Goal: Transaction & Acquisition: Purchase product/service

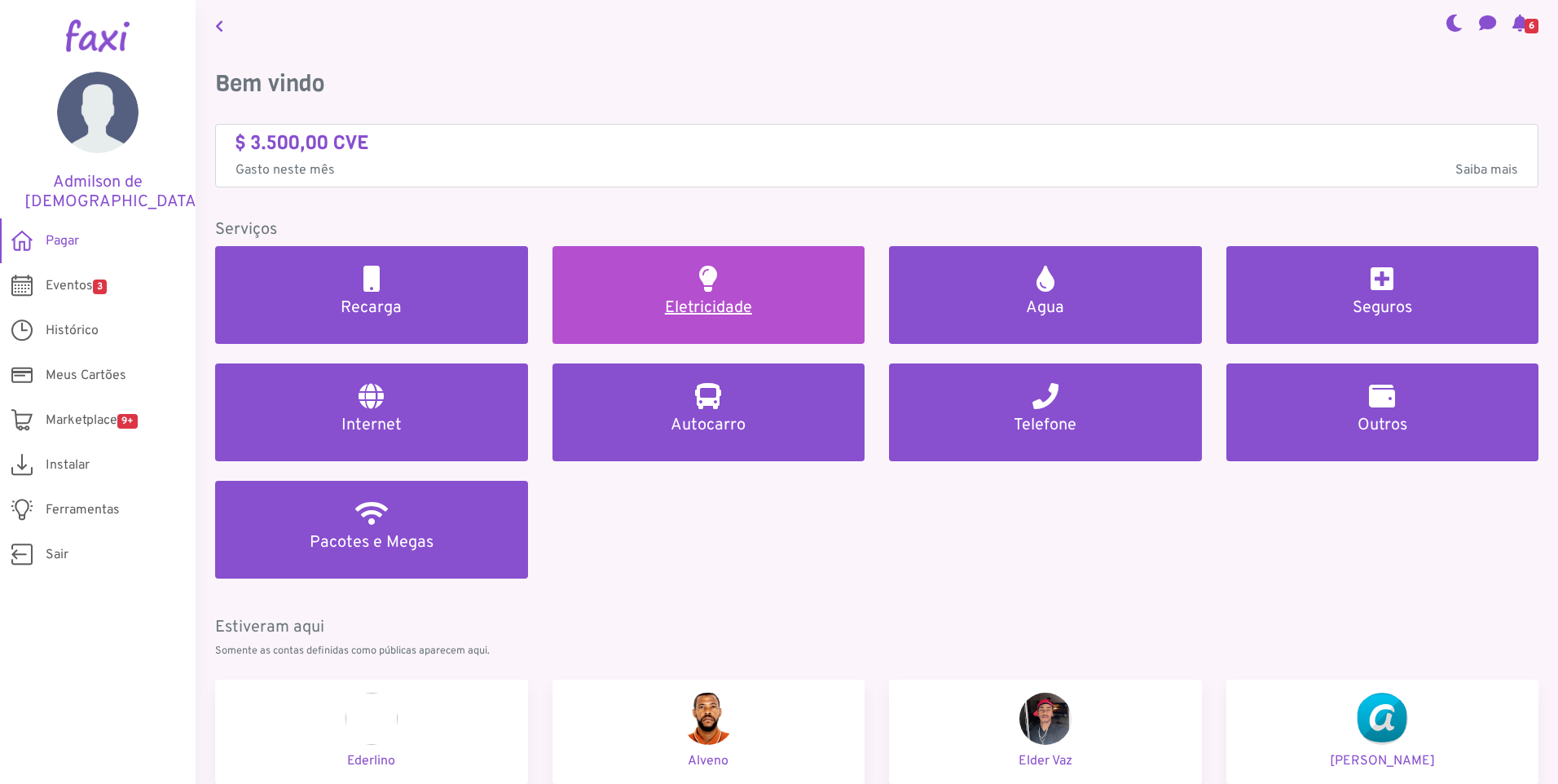
click at [707, 309] on h5 "Eletricidade" at bounding box center [708, 307] width 274 height 19
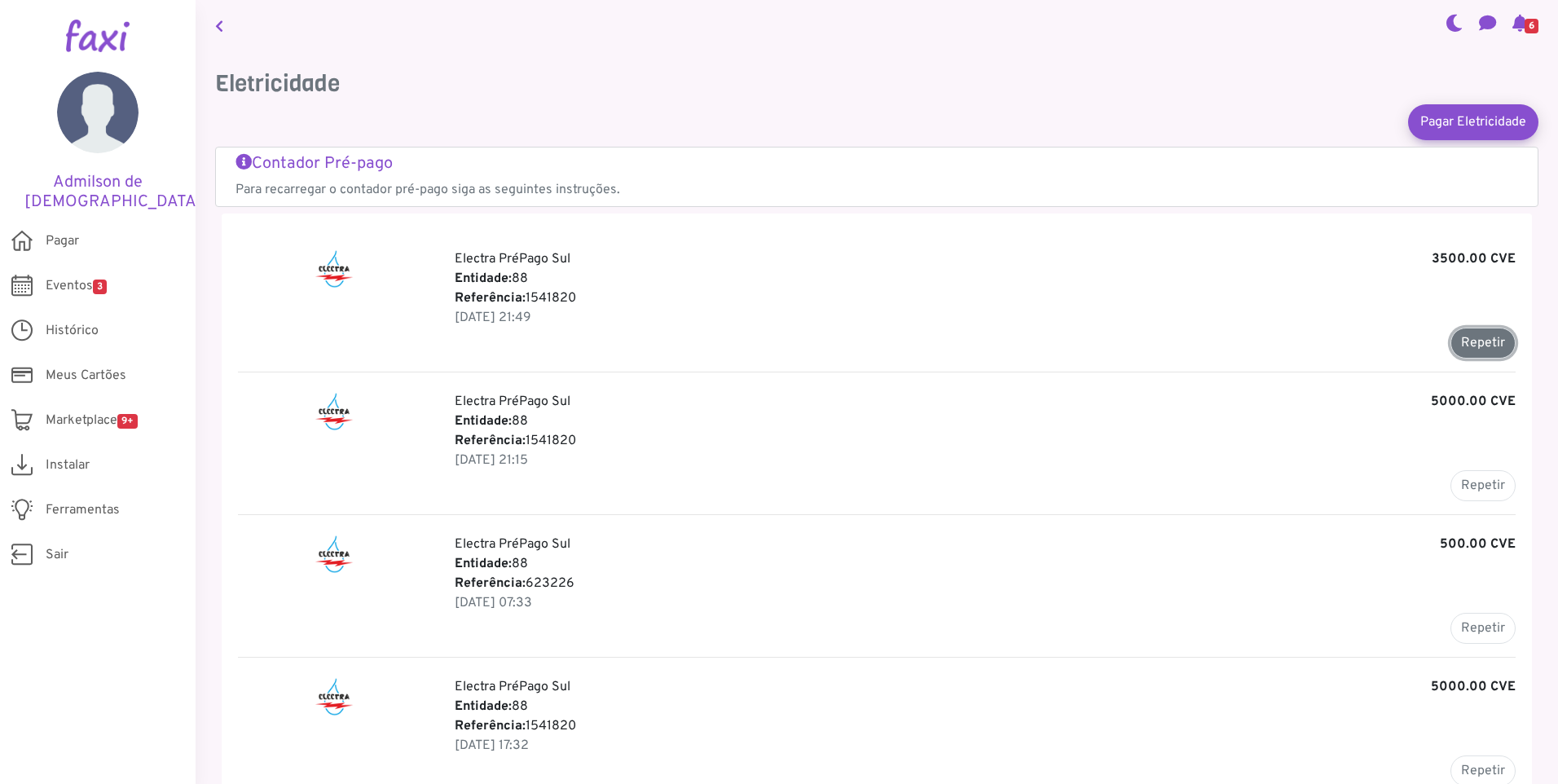
click at [1488, 345] on button "Repetir" at bounding box center [1483, 343] width 65 height 31
type input "*******"
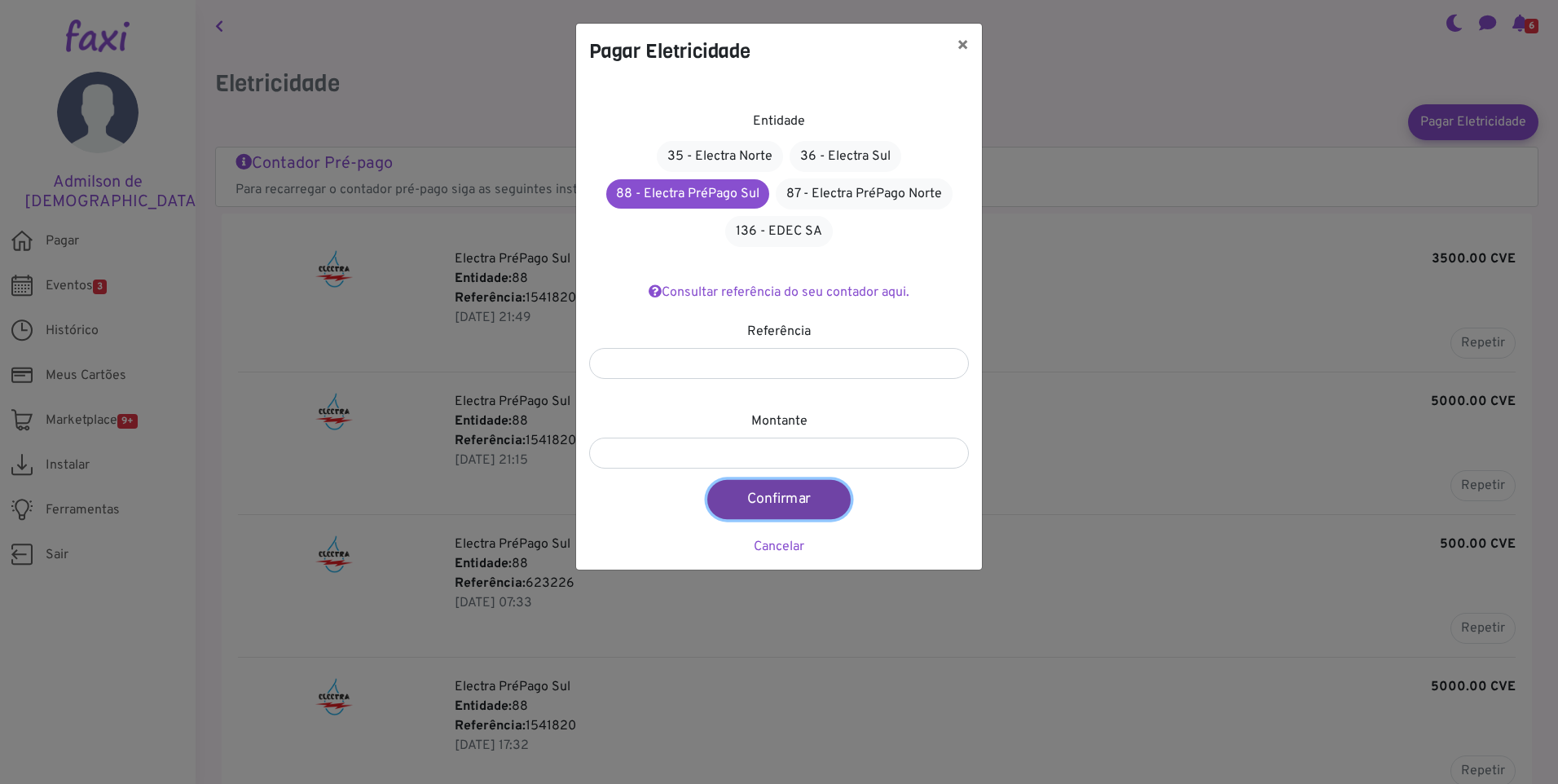
click at [792, 501] on button "Confirmar" at bounding box center [779, 499] width 144 height 39
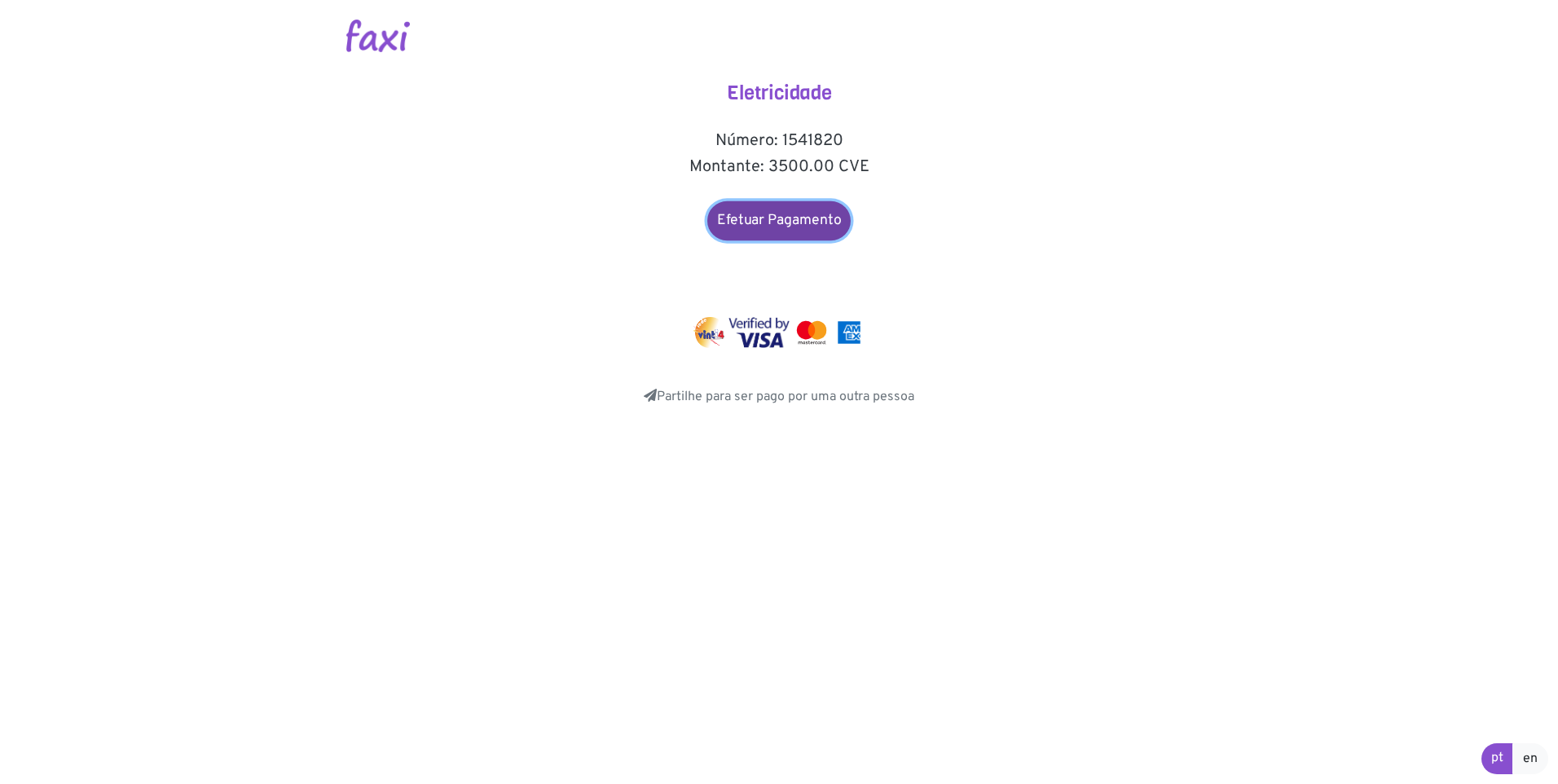
click at [780, 220] on link "Efetuar Pagamento" at bounding box center [779, 220] width 144 height 39
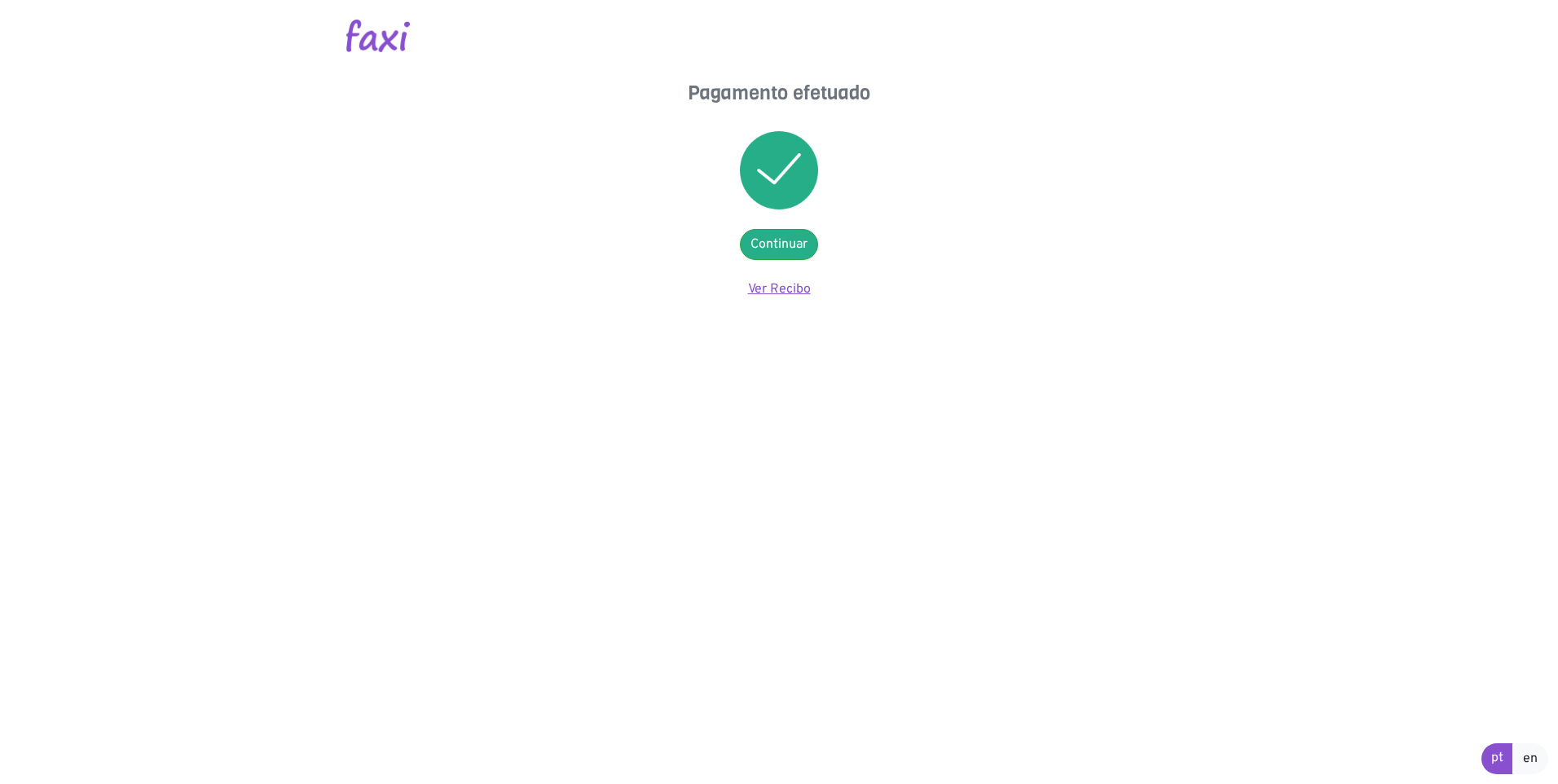
click at [783, 293] on link "Ver Recibo" at bounding box center [779, 289] width 63 height 16
